Goal: Communication & Community: Ask a question

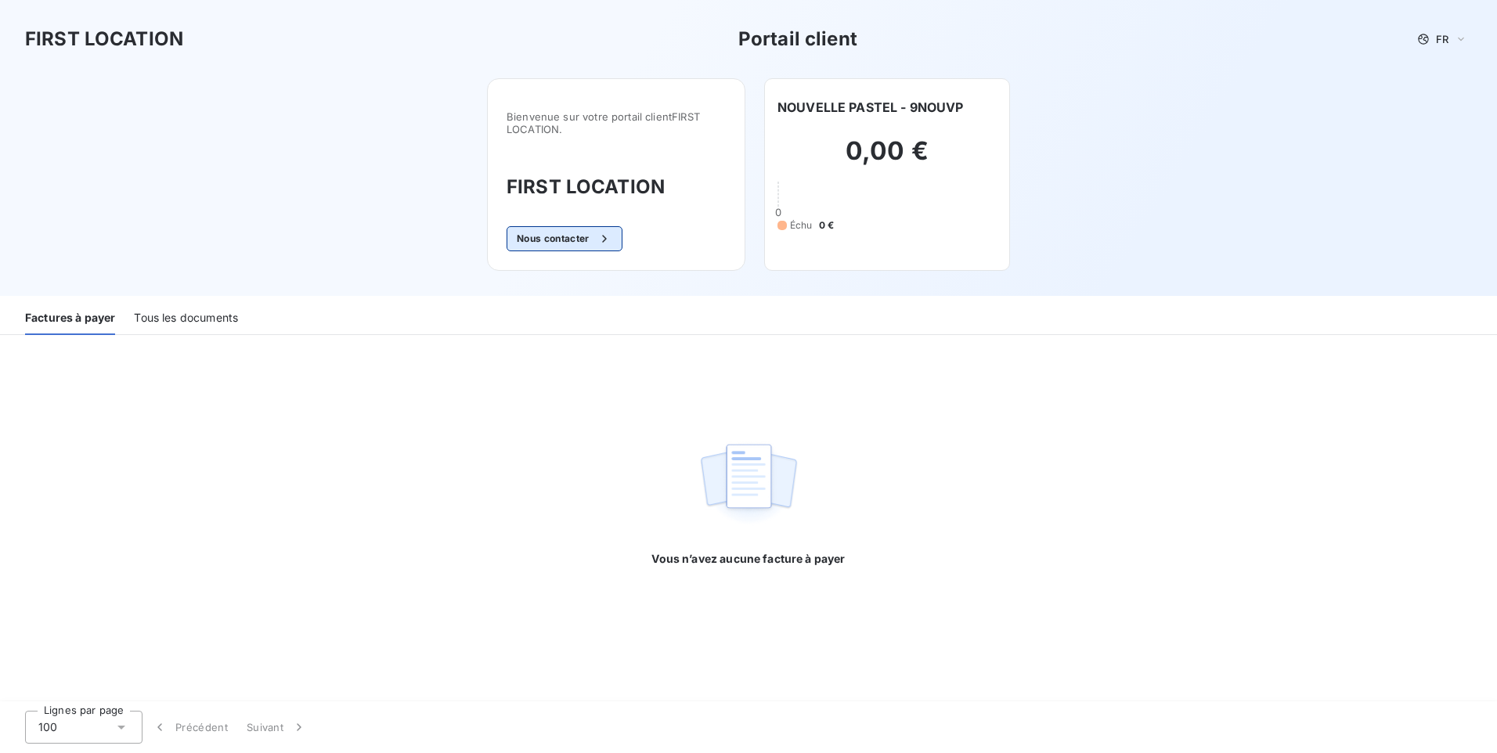
click at [552, 240] on button "Nous contacter" at bounding box center [565, 238] width 116 height 25
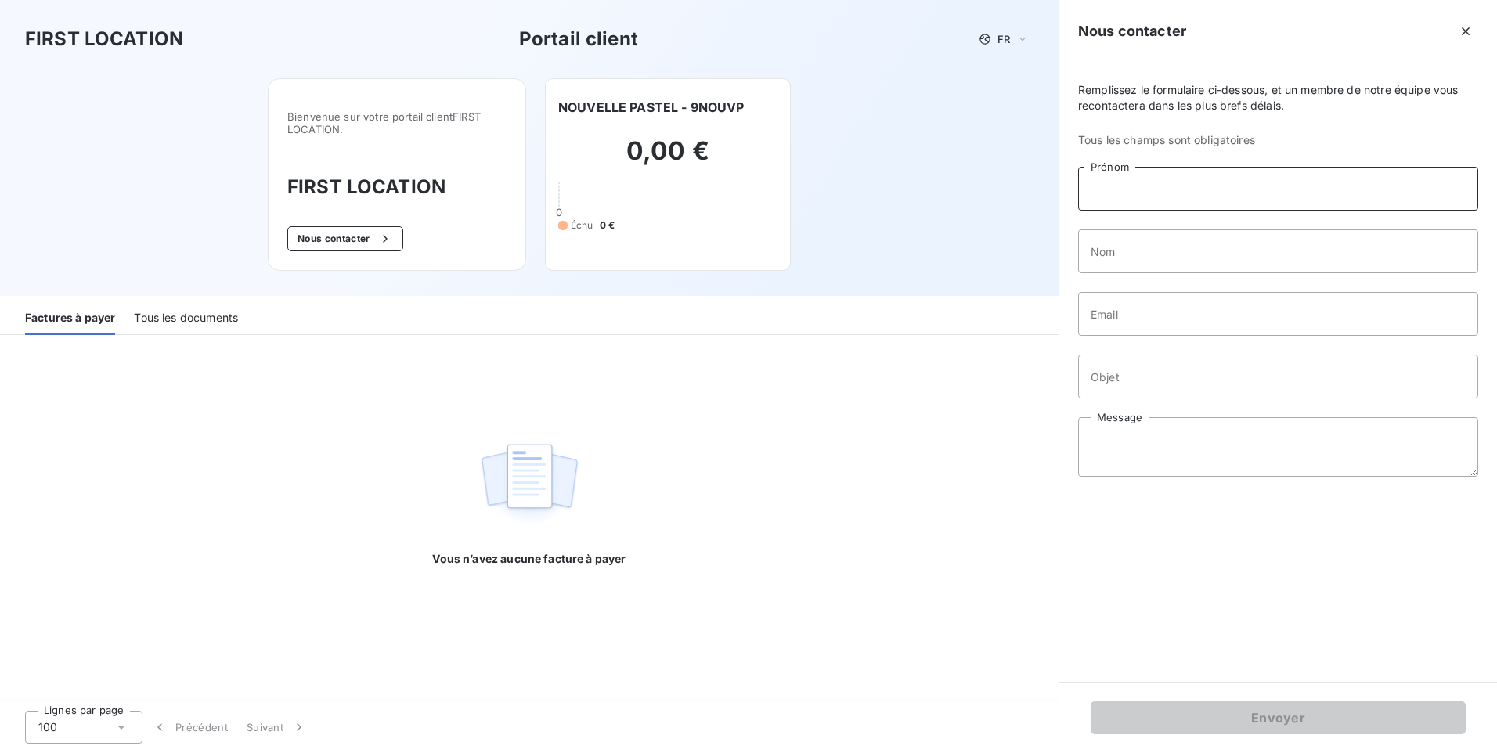
click at [1110, 186] on input "Prénom" at bounding box center [1278, 189] width 400 height 44
type input "UDINO"
type input "MATHURINE"
type input "[EMAIL_ADDRESS][DOMAIN_NAME]"
click at [1117, 379] on input "Objet" at bounding box center [1278, 377] width 400 height 44
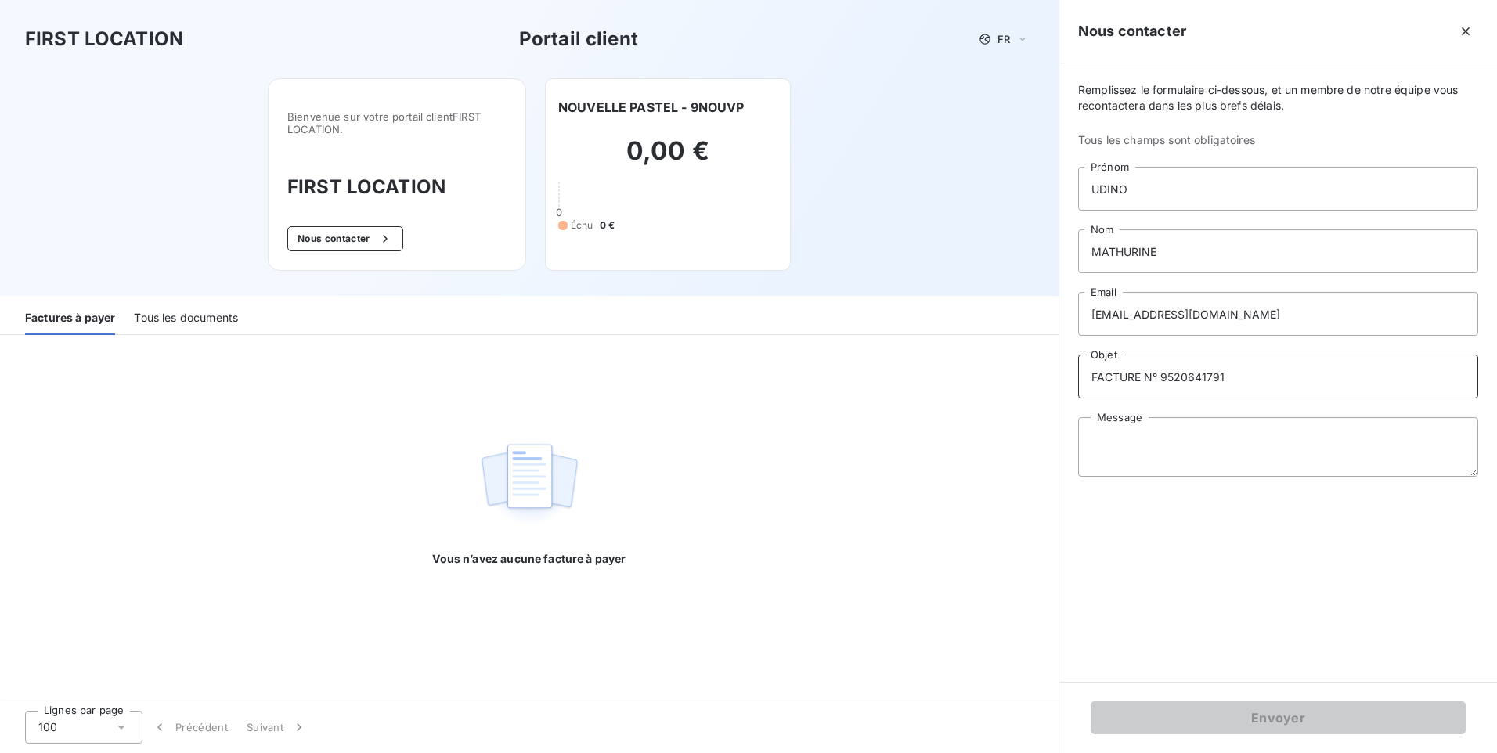
type input "FACTURE N° 9520641791"
click at [1118, 442] on textarea "Message" at bounding box center [1278, 447] width 400 height 60
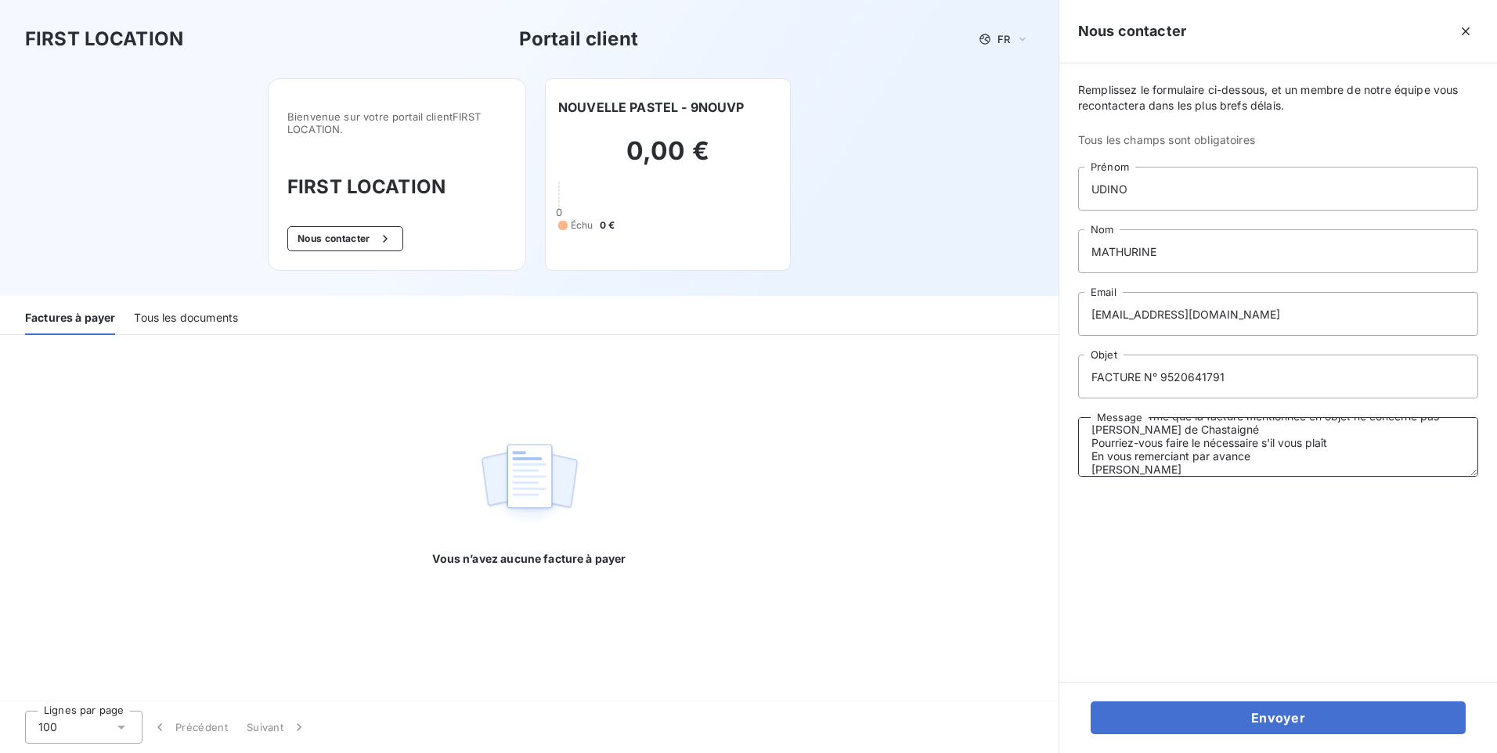
scroll to position [51, 0]
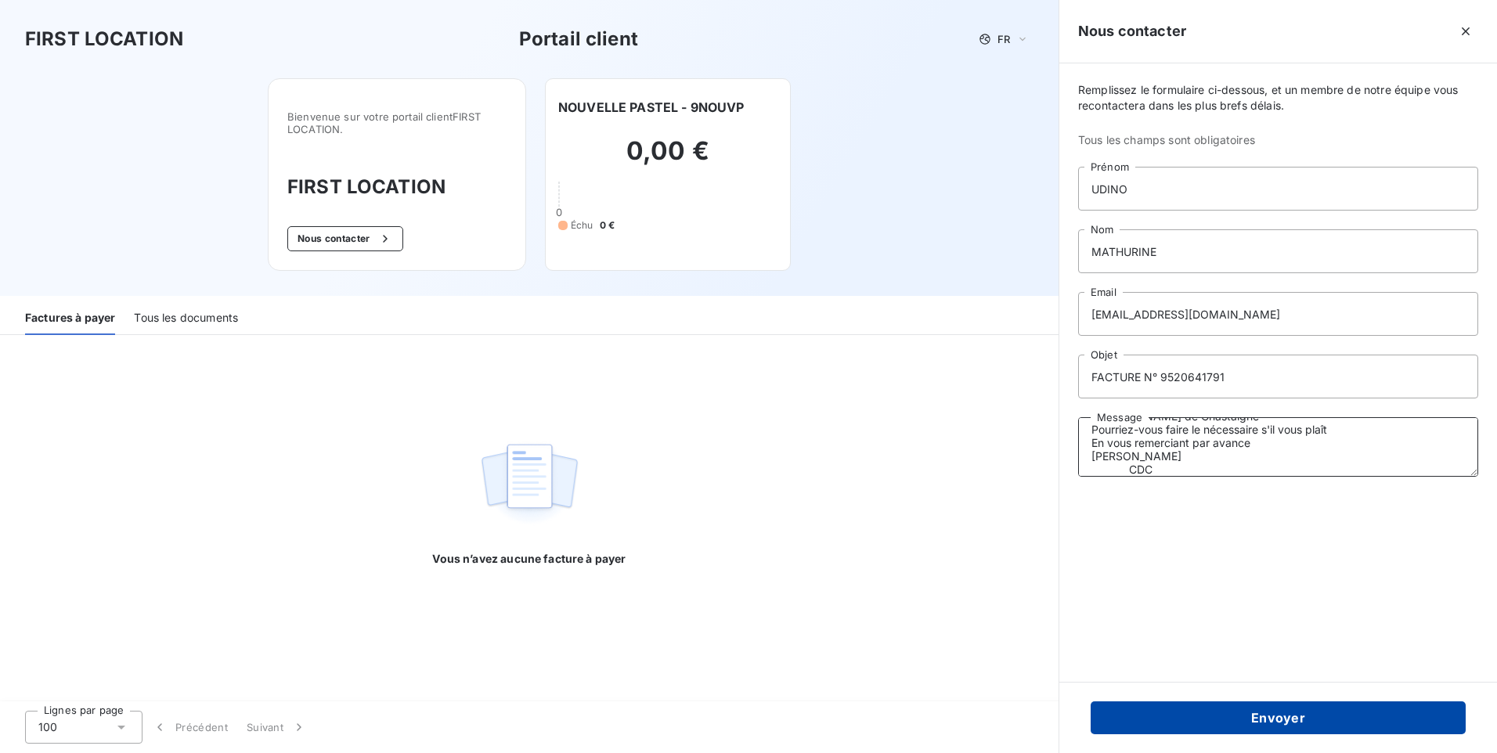
type textarea "Bonjour Mesdames, je vous informe que la facture mentionnée en objet ne concern…"
click at [1262, 717] on button "Envoyer" at bounding box center [1278, 718] width 375 height 33
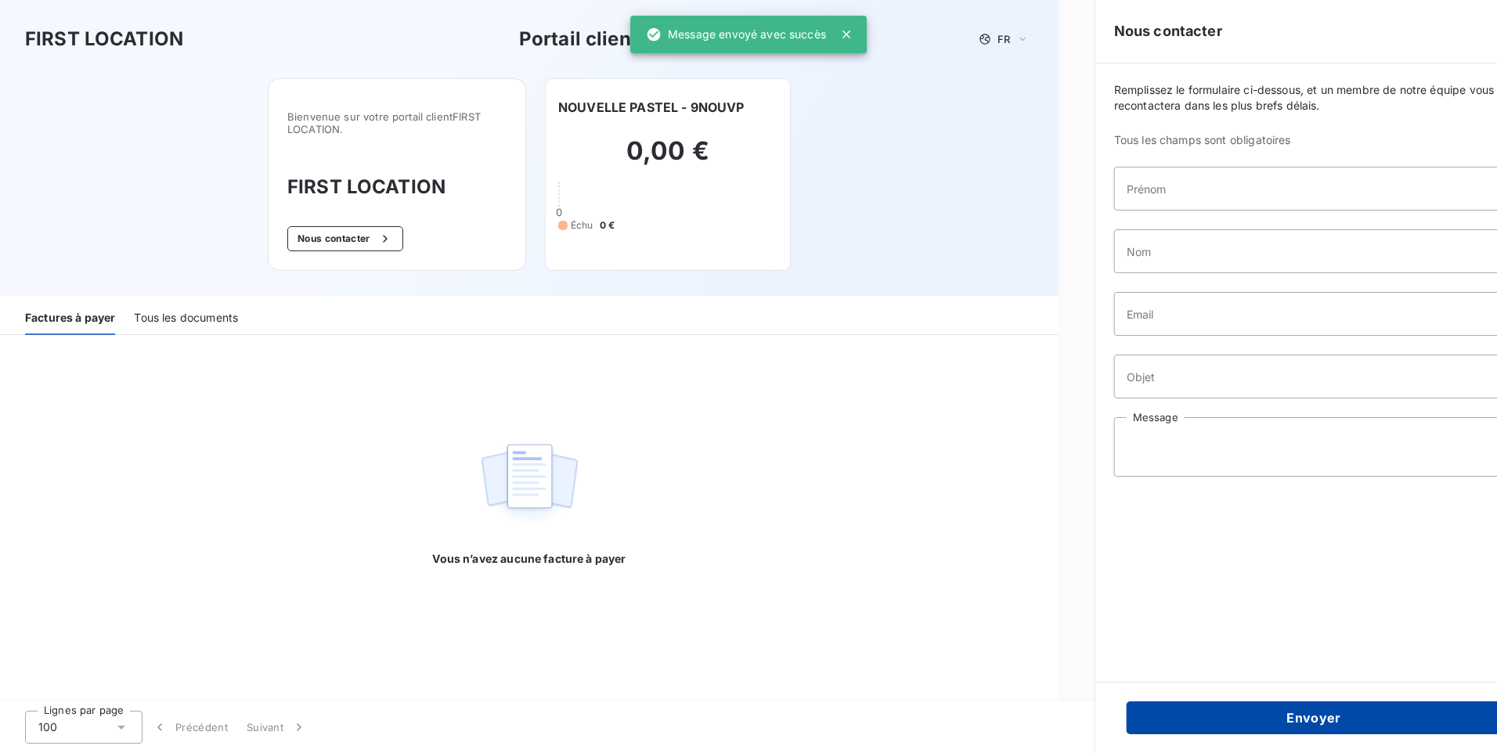
scroll to position [0, 0]
